Goal: Transaction & Acquisition: Book appointment/travel/reservation

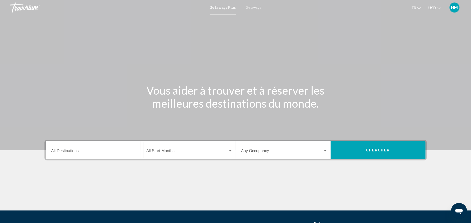
click at [74, 149] on div "Destination All Destinations" at bounding box center [94, 150] width 87 height 16
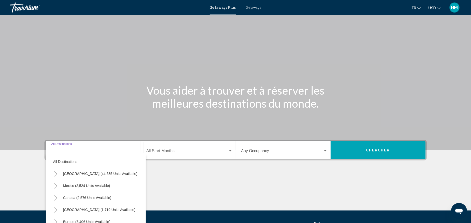
scroll to position [49, 0]
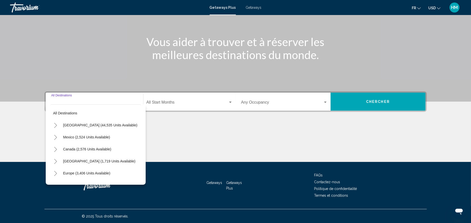
click at [55, 125] on icon "Toggle United States (44,535 units available)" at bounding box center [56, 125] width 4 height 5
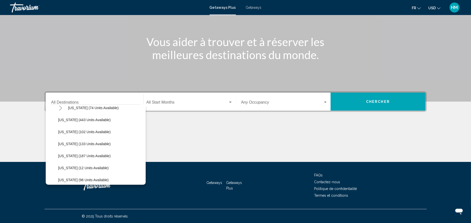
scroll to position [63, 0]
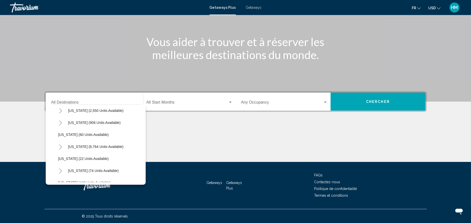
click at [59, 143] on button "Toggle Florida (8,764 units available)" at bounding box center [61, 147] width 10 height 10
click at [69, 157] on span "[GEOGRAPHIC_DATA] (10,425 units available)" at bounding box center [100, 159] width 74 height 4
type input "**********"
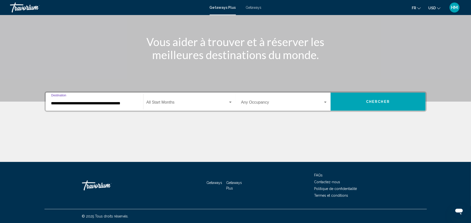
click at [173, 106] on div "Start Month All Start Months" at bounding box center [190, 102] width 86 height 16
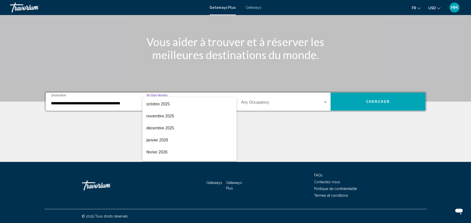
scroll to position [56, 0]
click at [197, 155] on span "avril 2026" at bounding box center [190, 155] width 86 height 12
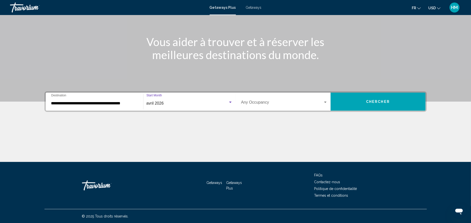
scroll to position [56, 0]
click at [256, 97] on div "Occupancy Any Occupancy" at bounding box center [284, 102] width 87 height 16
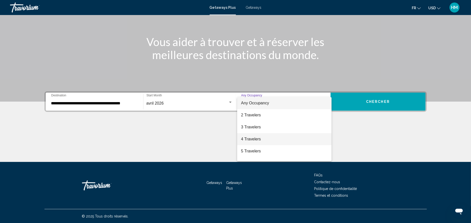
click at [256, 139] on span "4 Travelers" at bounding box center [284, 139] width 87 height 12
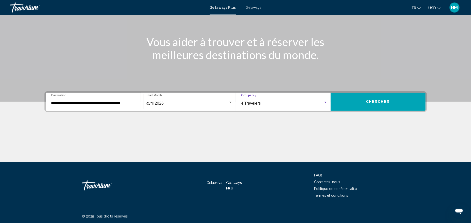
click at [370, 104] on button "Chercher" at bounding box center [378, 102] width 95 height 18
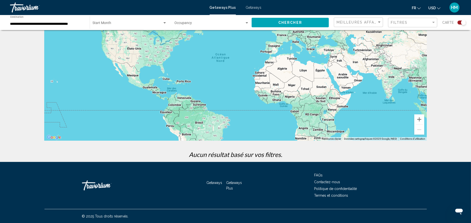
scroll to position [30, 0]
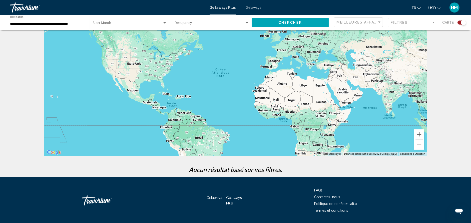
click at [259, 6] on span "Getaways" at bounding box center [254, 8] width 16 height 4
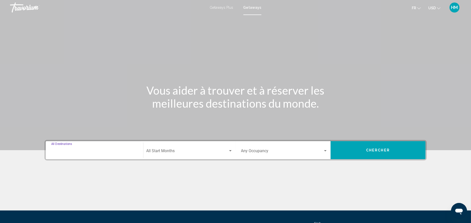
click at [84, 153] on input "Destination All Destinations" at bounding box center [94, 152] width 87 height 5
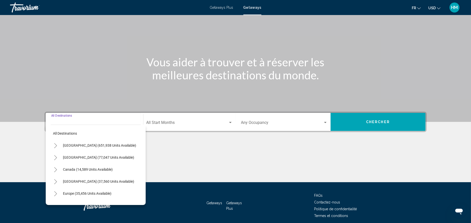
scroll to position [49, 0]
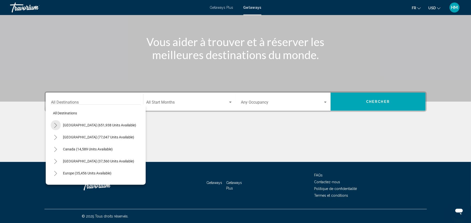
click at [52, 126] on button "Toggle United States (651,938 units available)" at bounding box center [56, 125] width 10 height 10
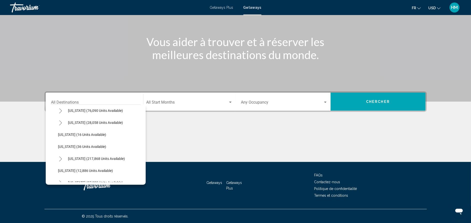
click at [62, 159] on icon "Toggle Florida (217,868 units available)" at bounding box center [61, 158] width 4 height 5
click at [74, 169] on span "[GEOGRAPHIC_DATA] (86,603 units available)" at bounding box center [98, 171] width 71 height 4
type input "**********"
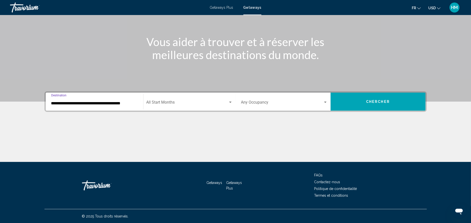
click at [163, 104] on span "Search widget" at bounding box center [188, 103] width 82 height 5
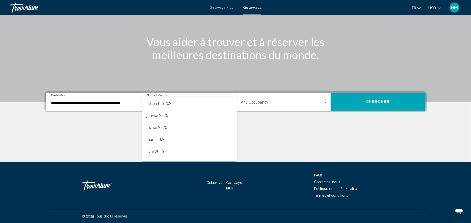
scroll to position [60, 0]
click at [205, 148] on span "avril 2026" at bounding box center [190, 151] width 86 height 12
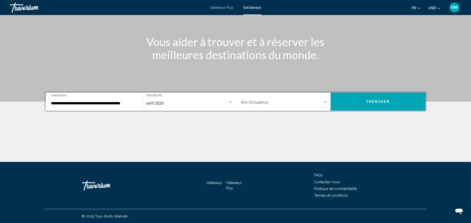
click at [270, 95] on div "Occupancy Any Occupancy" at bounding box center [284, 102] width 87 height 16
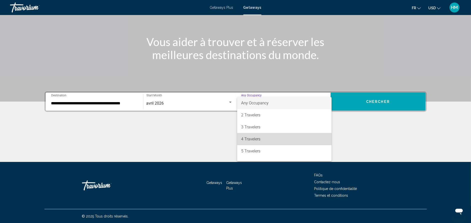
click at [304, 138] on span "4 Travelers" at bounding box center [284, 139] width 87 height 12
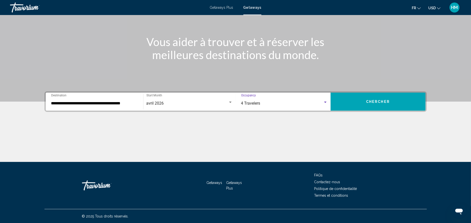
click at [368, 99] on button "Chercher" at bounding box center [378, 102] width 95 height 18
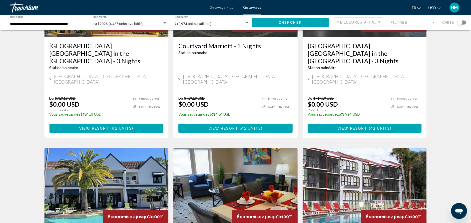
scroll to position [555, 0]
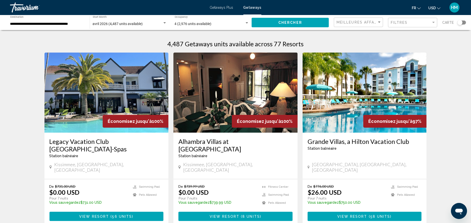
scroll to position [15, 0]
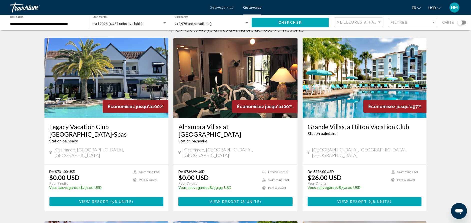
click at [367, 128] on h3 "Grande Villas, a Hilton Vacation Club" at bounding box center [365, 127] width 114 height 8
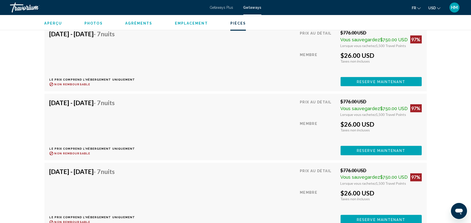
scroll to position [1020, 0]
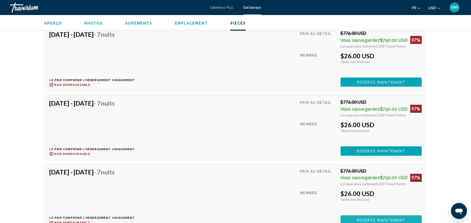
click at [382, 218] on span "Reserve maintenant" at bounding box center [381, 220] width 49 height 4
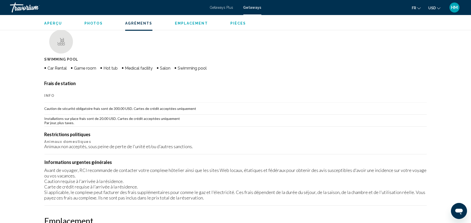
scroll to position [375, 0]
